Goal: Transaction & Acquisition: Purchase product/service

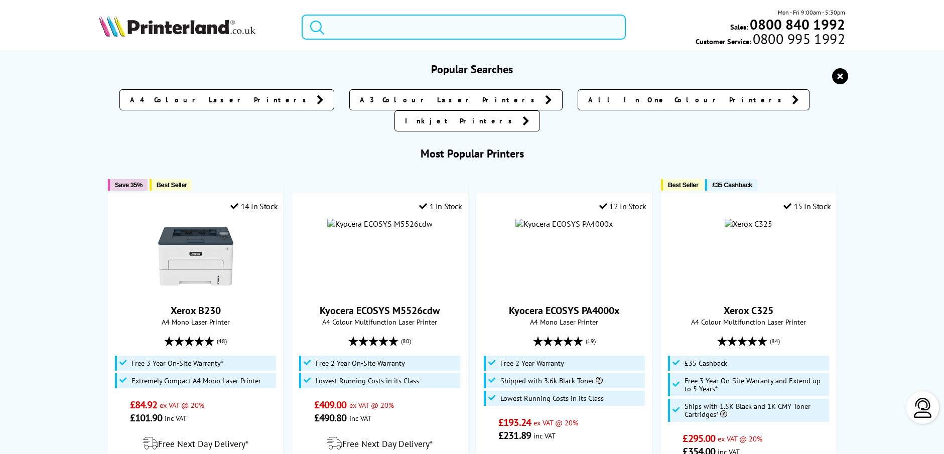
click at [530, 28] on input "search" at bounding box center [464, 27] width 324 height 25
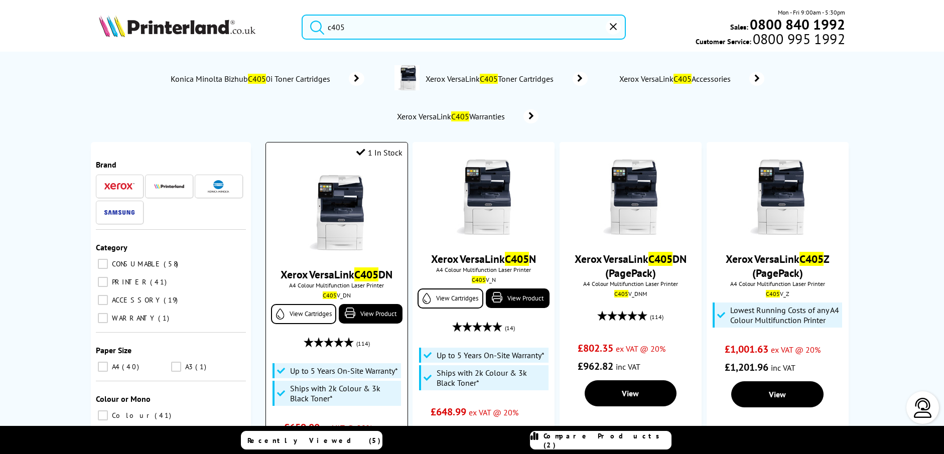
type input "c405"
click at [356, 199] on img at bounding box center [336, 212] width 75 height 75
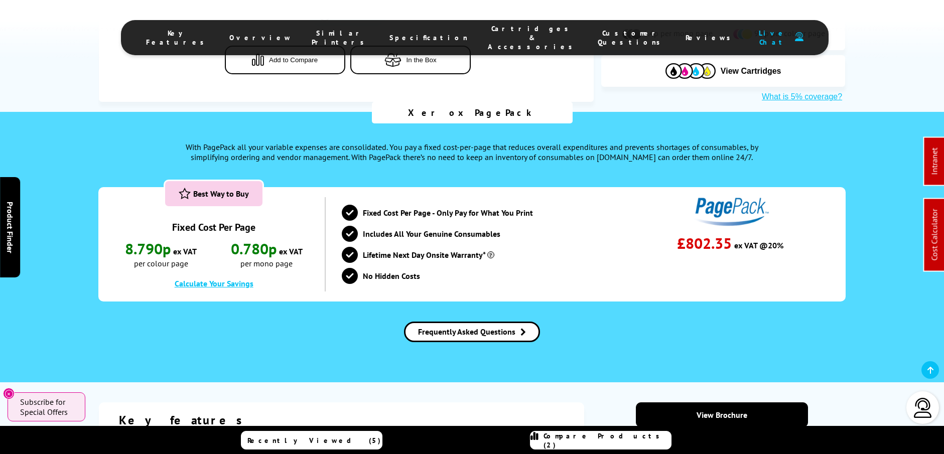
scroll to position [579, 0]
